Goal: Check status

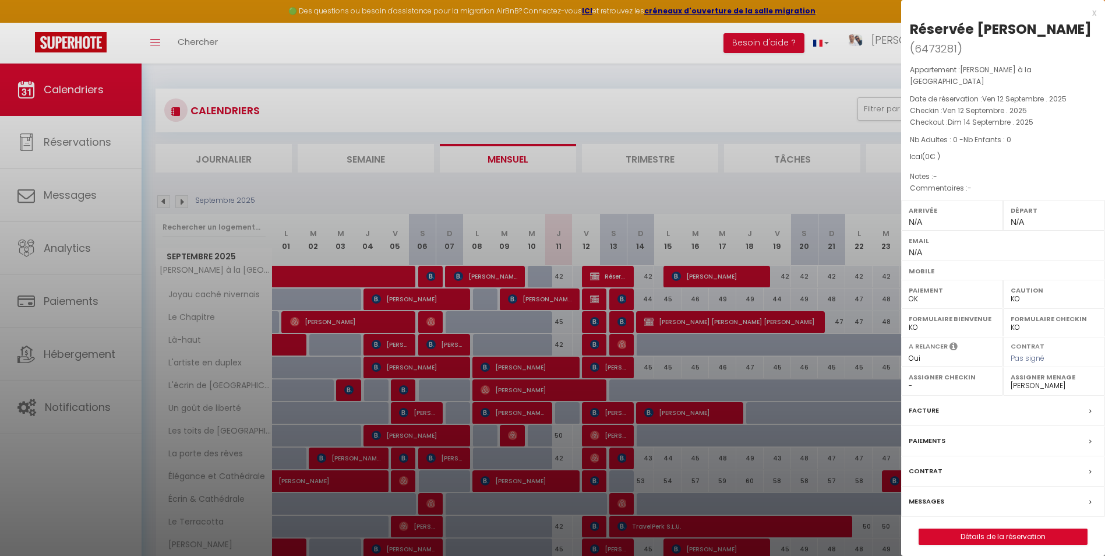
select select "KO"
select select "0"
select select "44490"
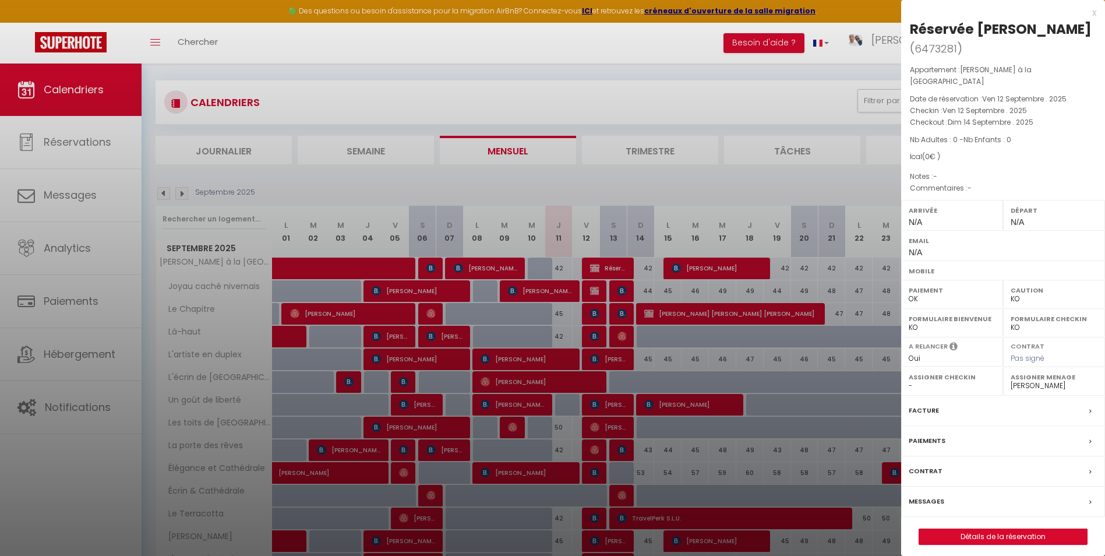
scroll to position [8, 0]
click at [760, 65] on div at bounding box center [552, 278] width 1105 height 556
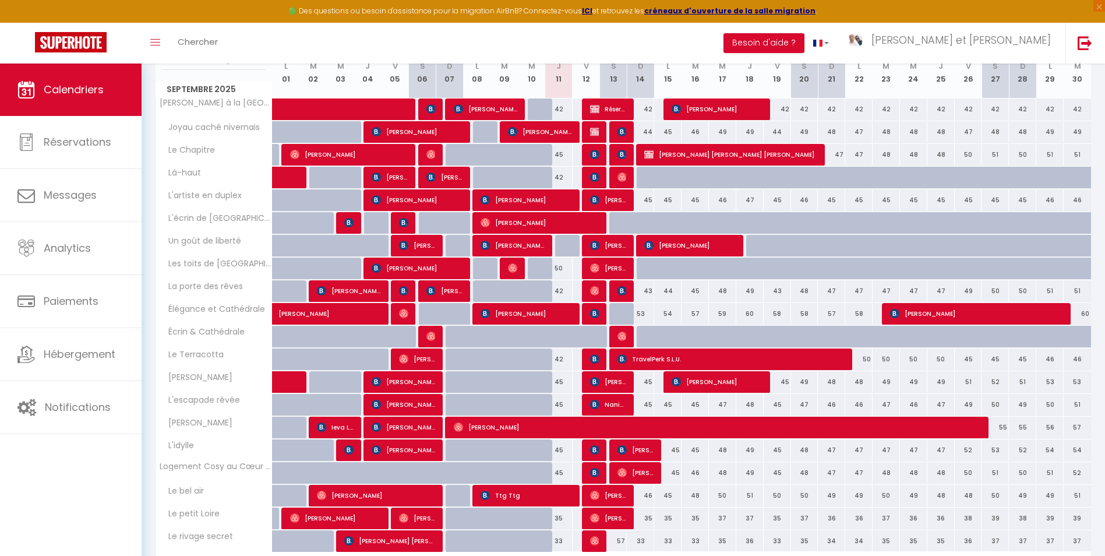
scroll to position [241, 0]
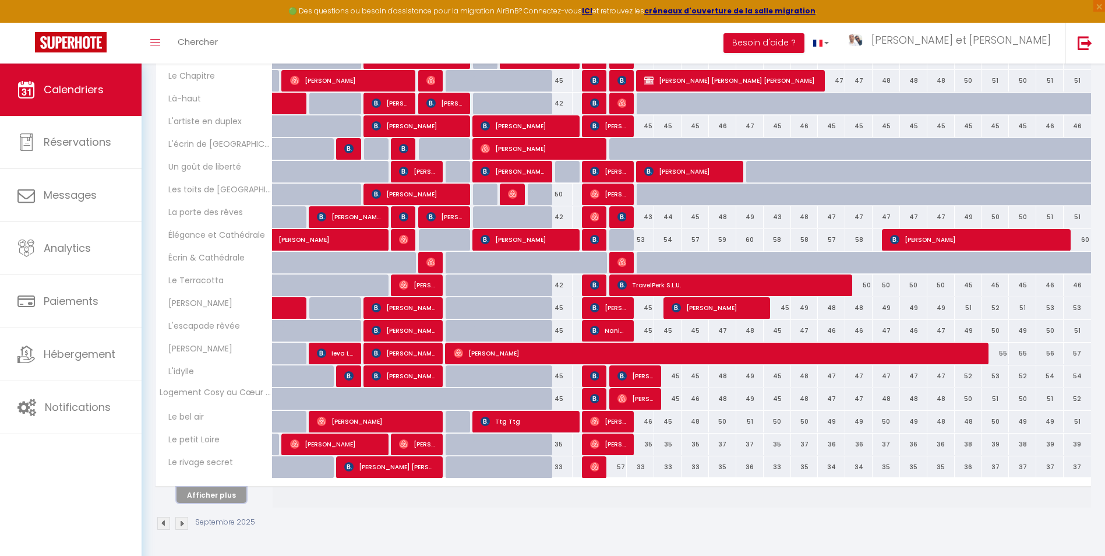
click at [235, 489] on button "Afficher plus" at bounding box center [211, 495] width 70 height 16
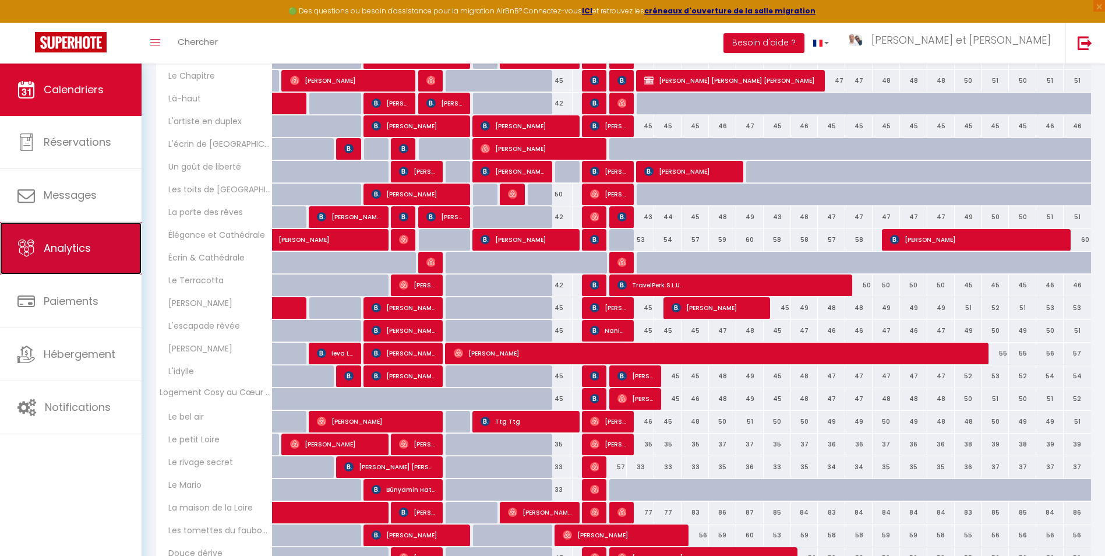
click at [76, 260] on link "Analytics" at bounding box center [70, 248] width 141 height 52
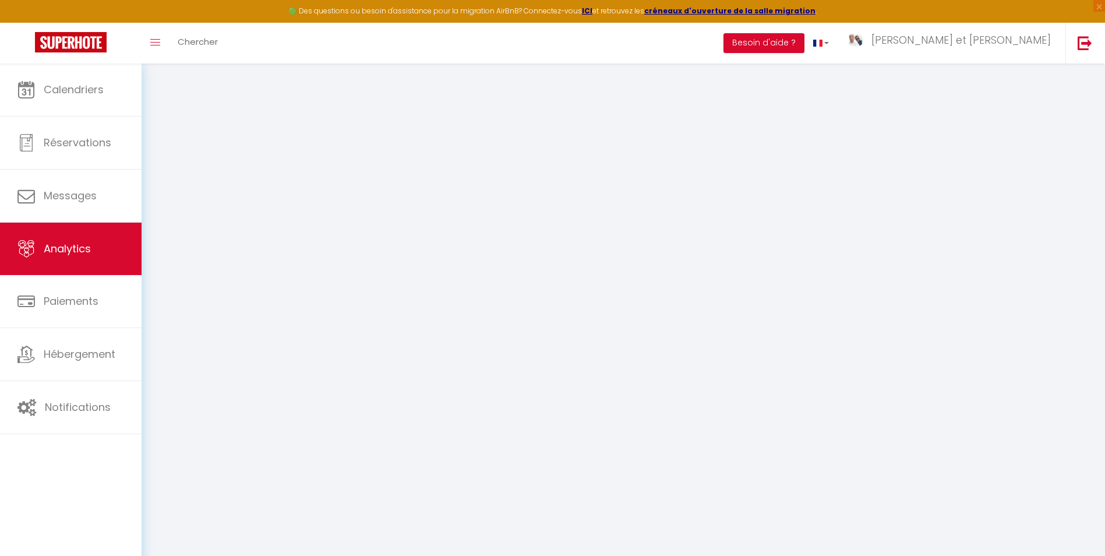
select select "2025"
select select "9"
